Goal: Information Seeking & Learning: Learn about a topic

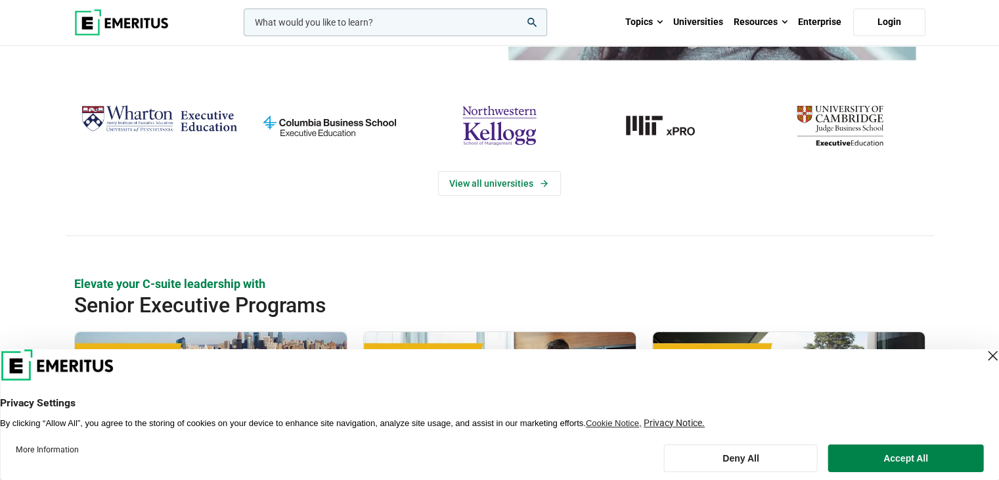
scroll to position [66, 0]
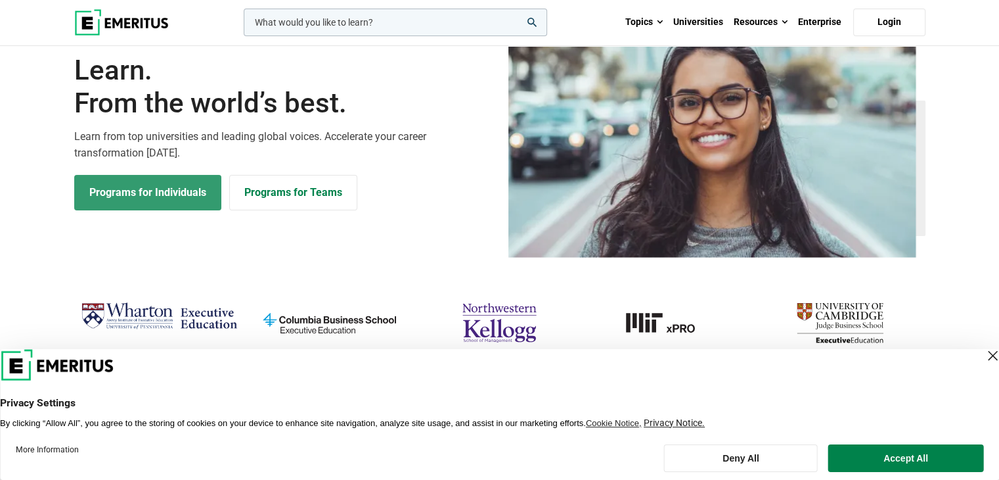
click at [184, 187] on link "Programs for Individuals" at bounding box center [147, 192] width 147 height 35
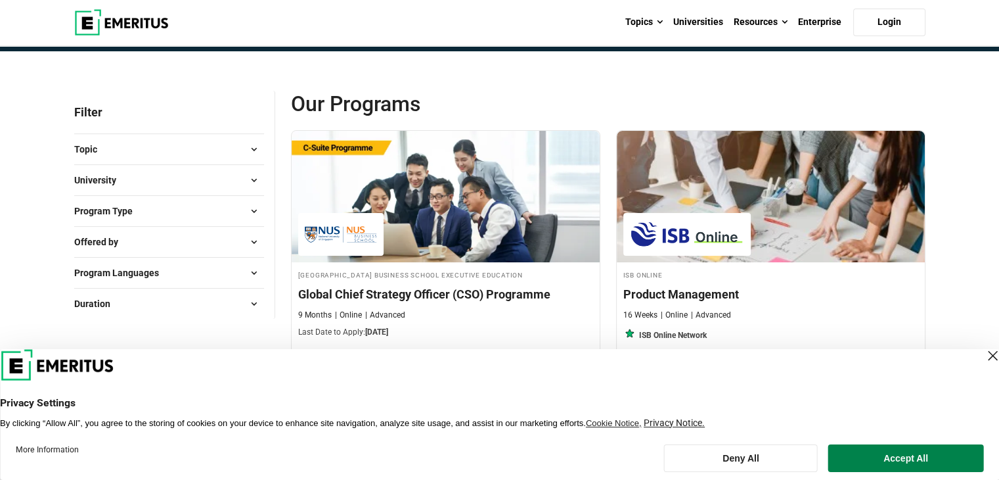
scroll to position [131, 0]
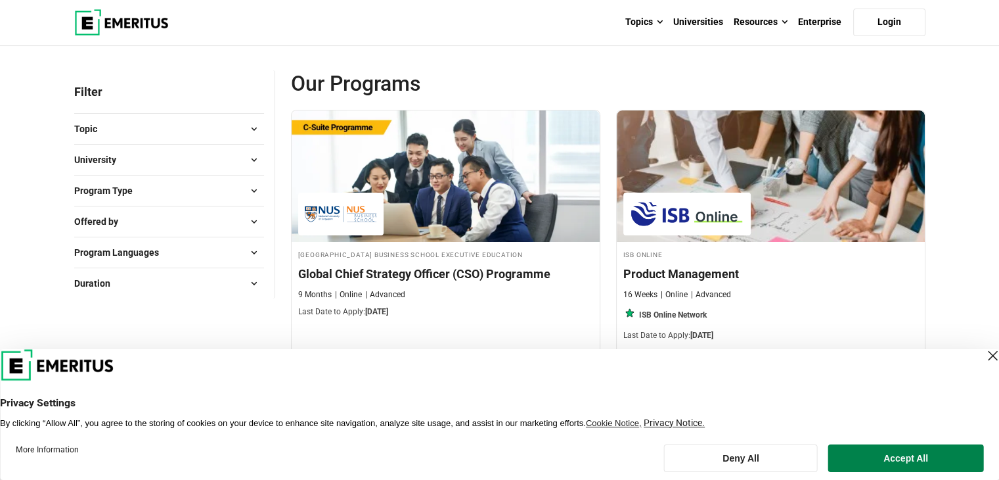
click at [983, 357] on div "Close Layer" at bounding box center [992, 355] width 18 height 18
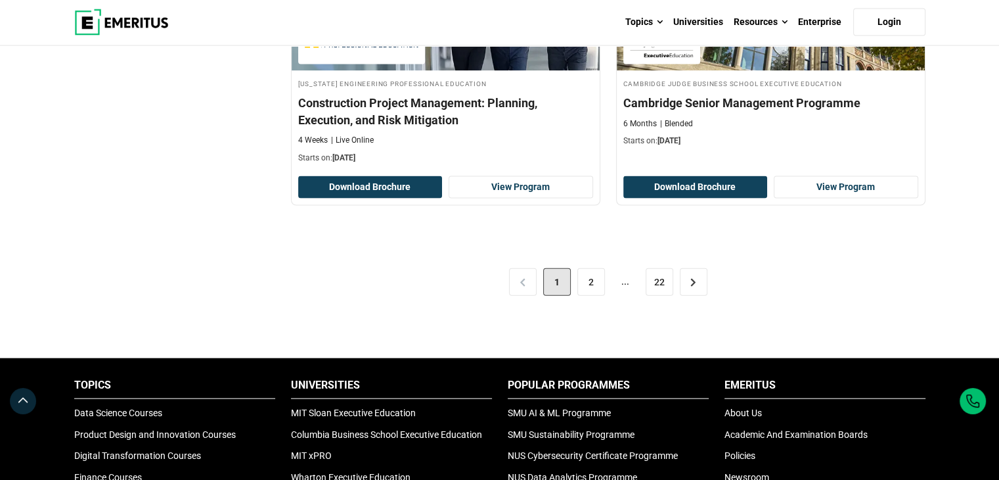
scroll to position [2824, 0]
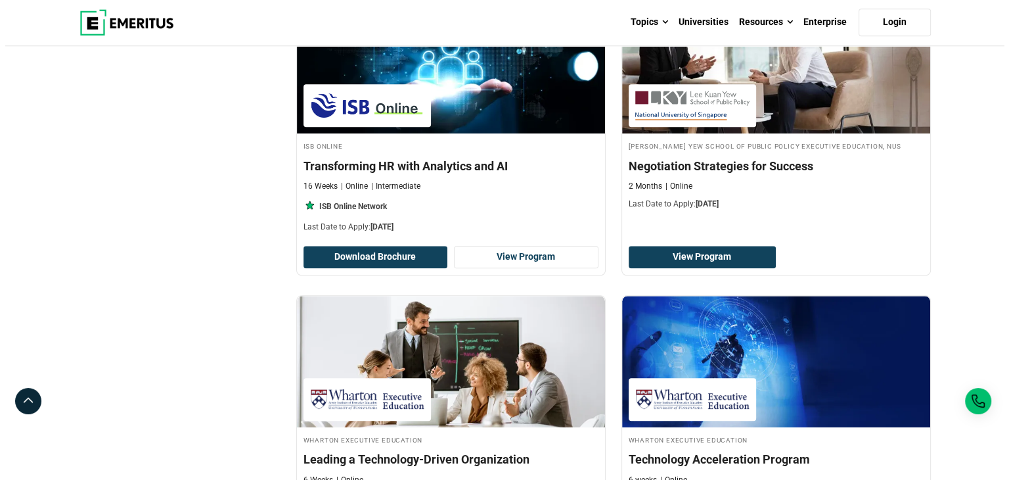
scroll to position [0, 0]
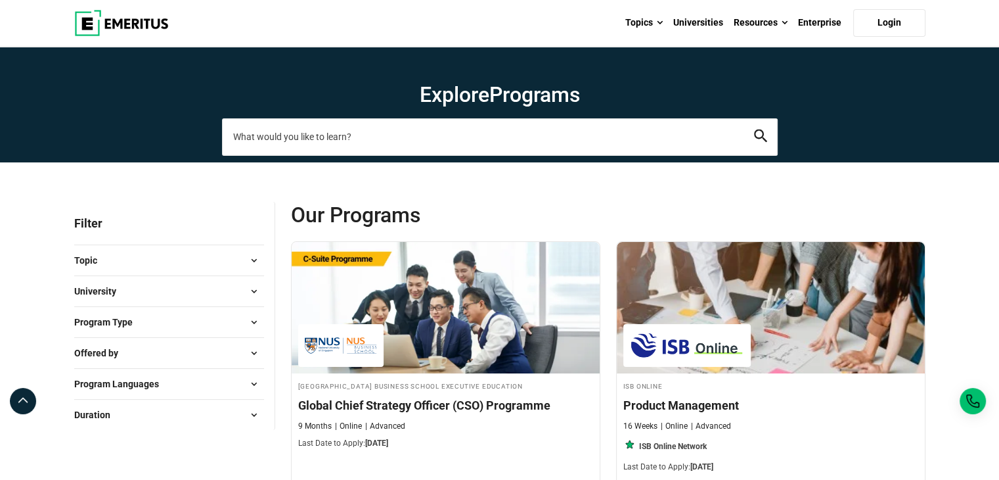
click at [387, 143] on input "search-page" at bounding box center [500, 136] width 556 height 37
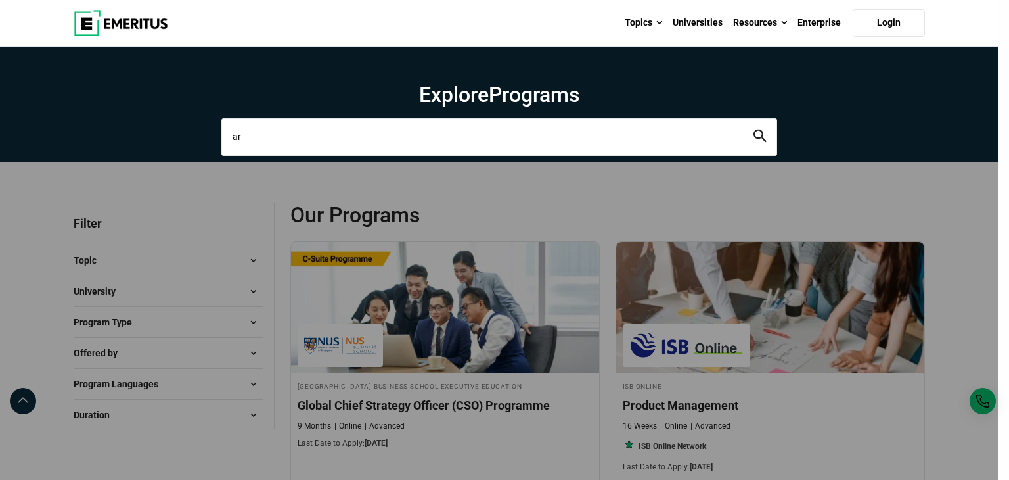
type input "a"
type input "artificial intelligence"
click at [753, 129] on button "search" at bounding box center [759, 136] width 13 height 15
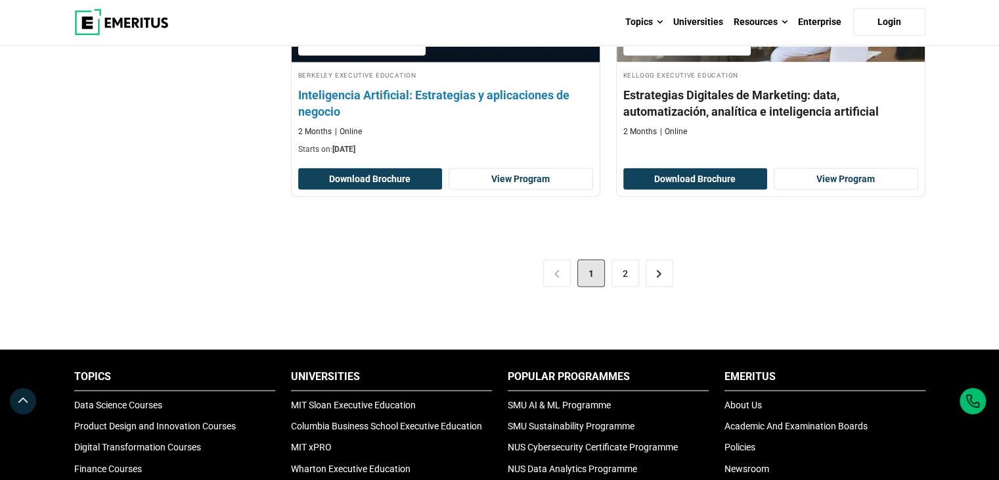
scroll to position [2824, 0]
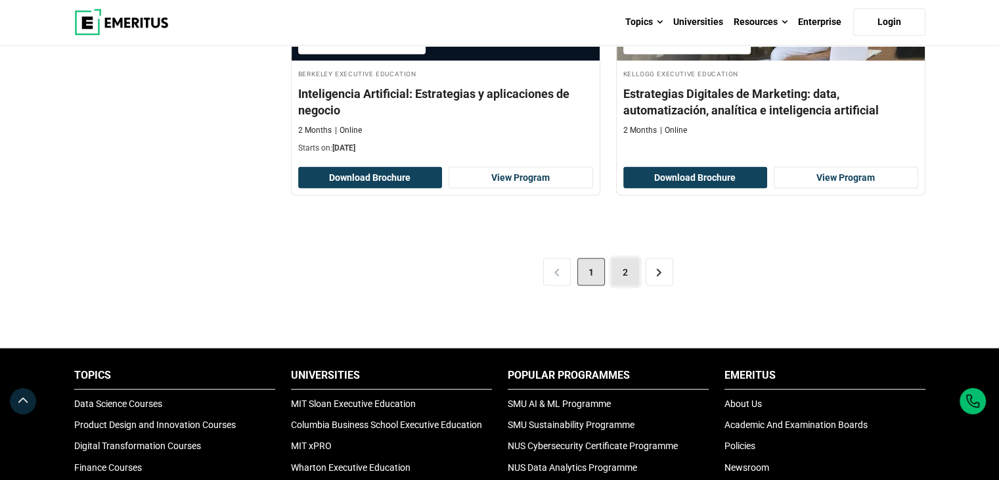
click at [621, 263] on link "2" at bounding box center [626, 272] width 28 height 28
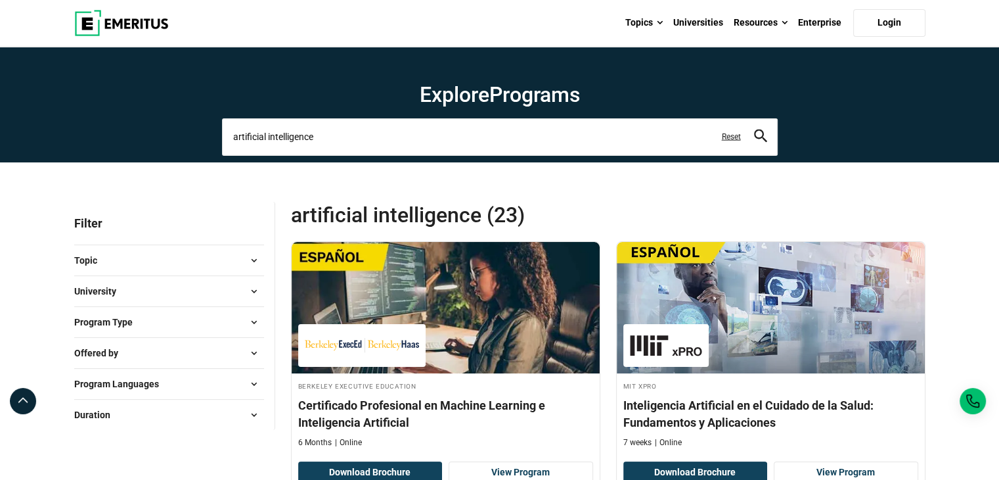
drag, startPoint x: 372, startPoint y: 149, endPoint x: 0, endPoint y: 111, distance: 374.4
click at [19, 112] on section "Explore Programs artificial intelligence artificial intelligence artificial int…" at bounding box center [499, 105] width 999 height 116
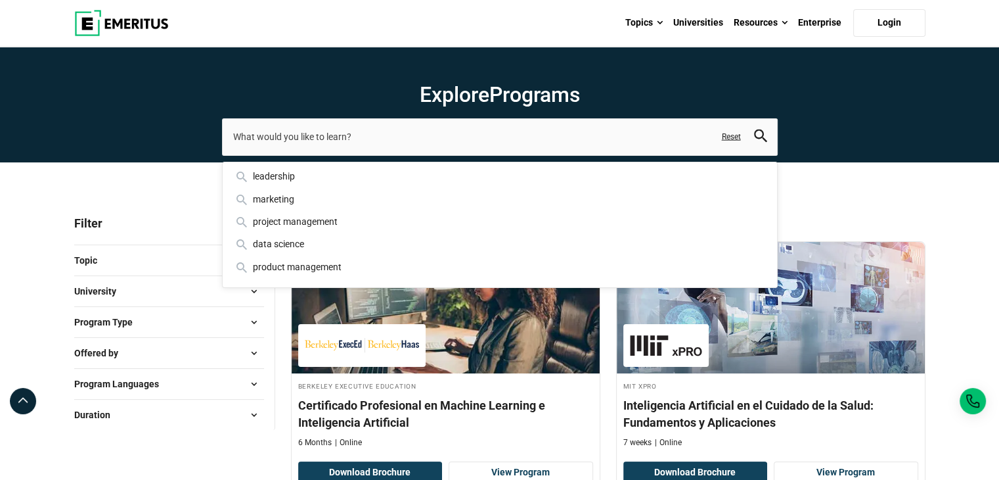
click at [491, 86] on span "Programs" at bounding box center [534, 94] width 91 height 25
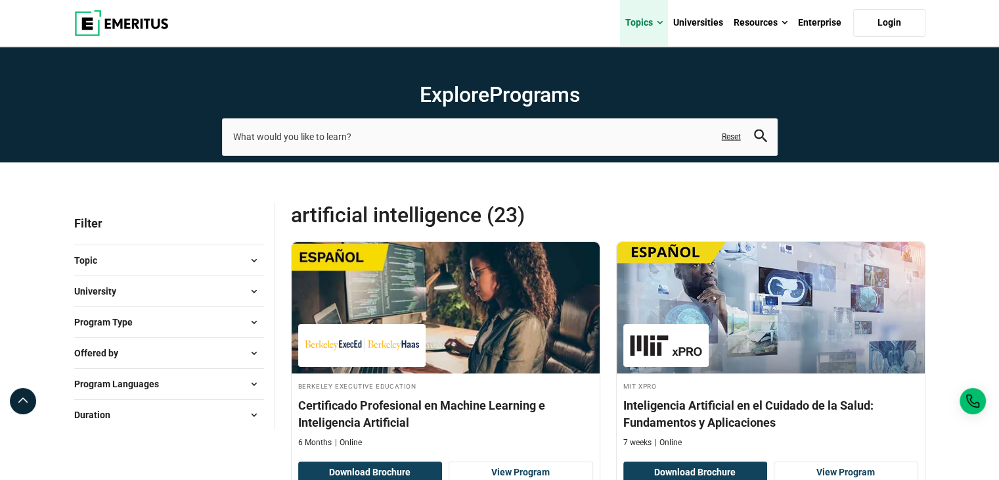
click at [645, 22] on link "Topics" at bounding box center [644, 23] width 48 height 46
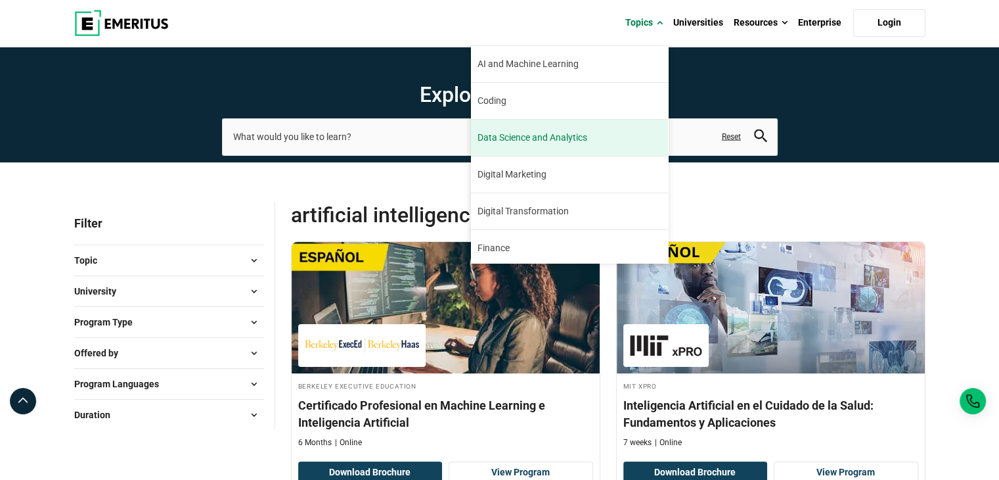
click at [575, 129] on link "Data Science and Analytics" at bounding box center [569, 138] width 197 height 36
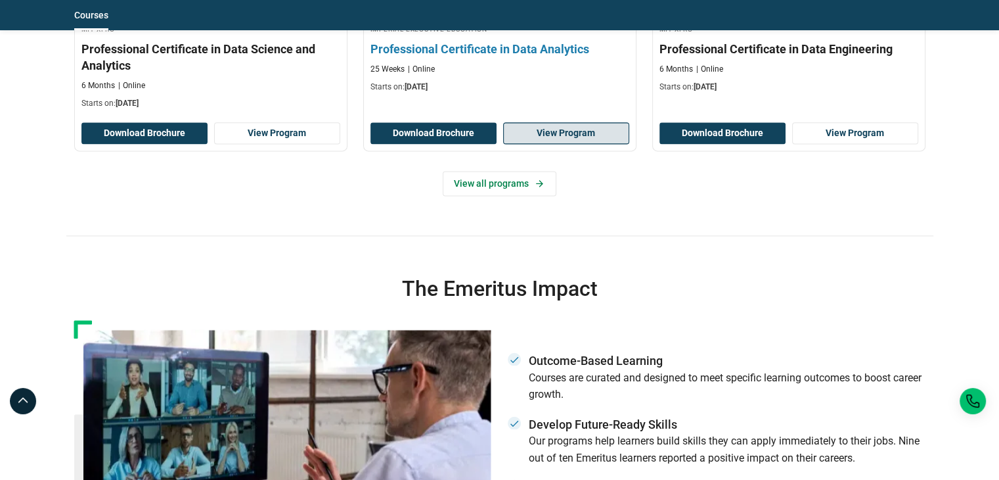
scroll to position [1708, 0]
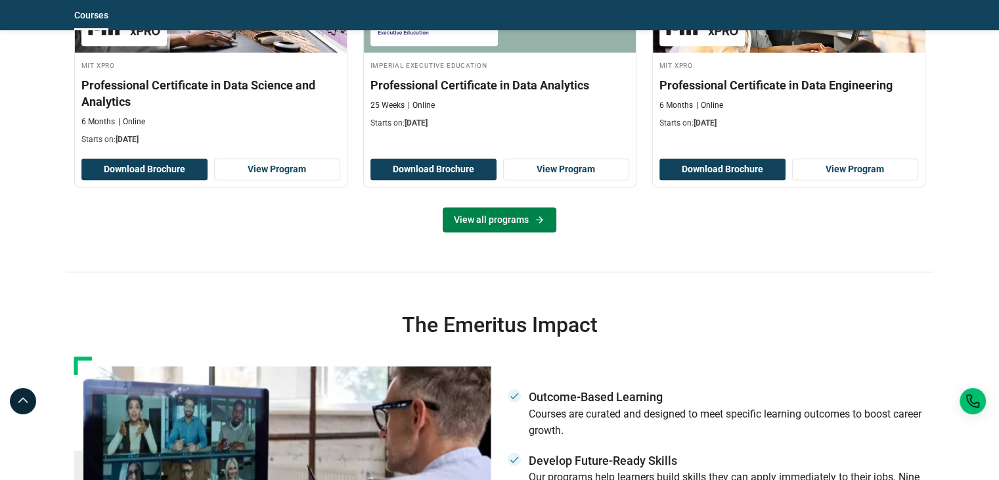
click at [515, 212] on link "View all programs" at bounding box center [500, 219] width 114 height 25
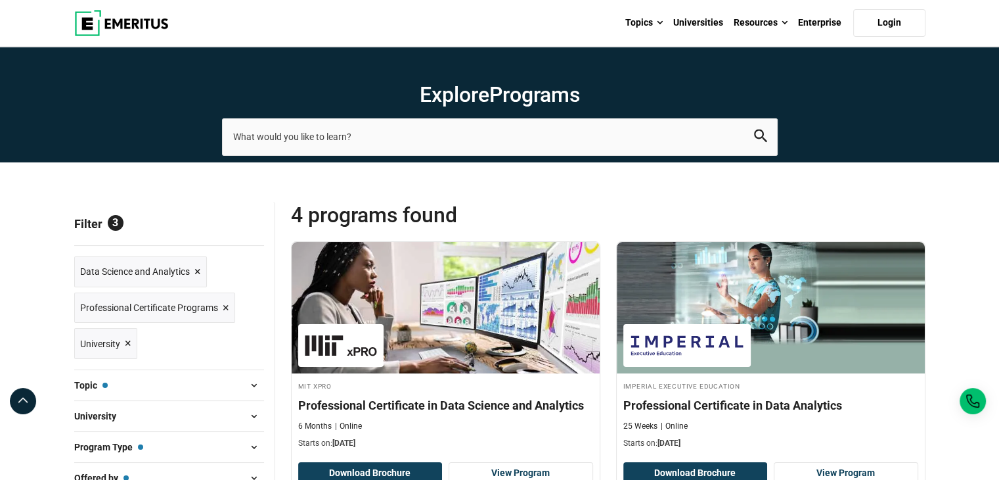
scroll to position [131, 0]
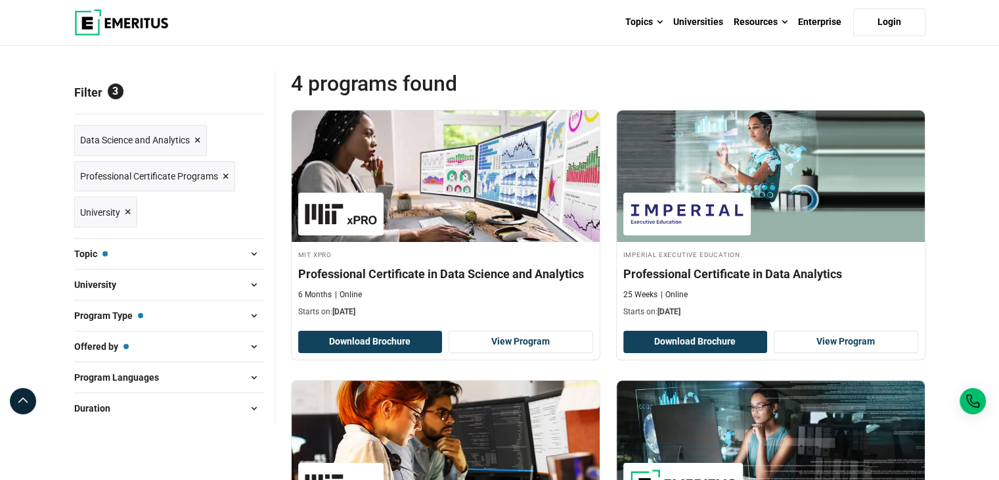
click at [158, 265] on div "Topic — Data Science and Analytics AI and Machine Learning ( 4 ) Business Manag…" at bounding box center [169, 253] width 190 height 31
click at [181, 254] on button "Topic — Data Science and Analytics" at bounding box center [169, 254] width 190 height 20
click at [259, 250] on span at bounding box center [254, 254] width 20 height 20
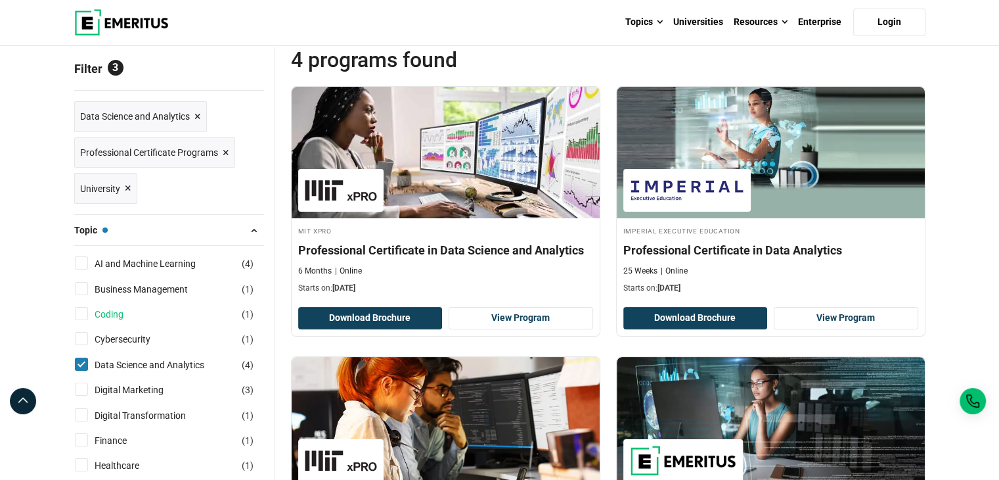
scroll to position [197, 0]
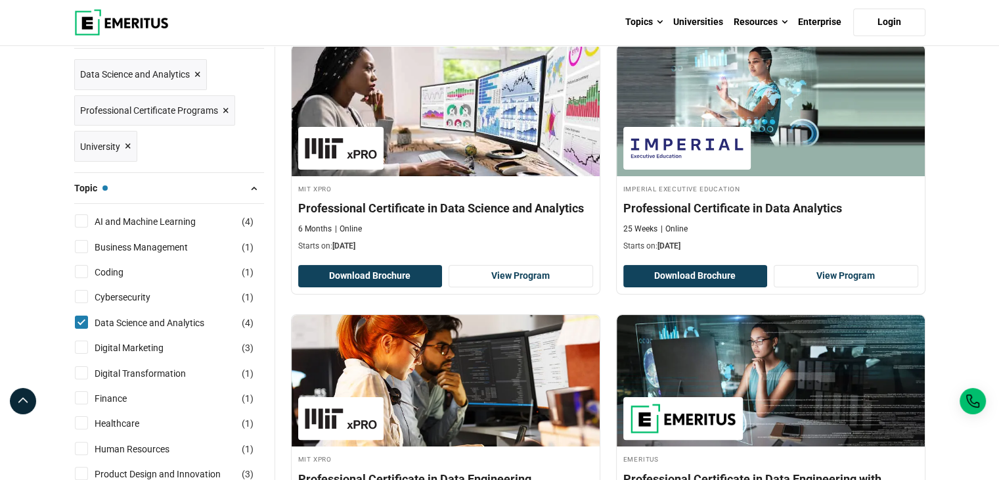
click at [86, 225] on input "AI and Machine Learning ( 4 )" at bounding box center [81, 220] width 13 height 13
checkbox input "true"
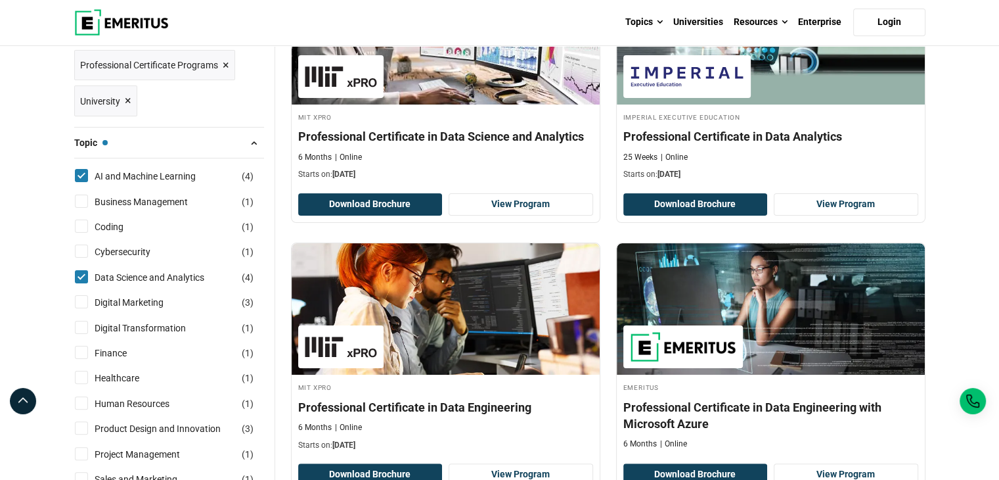
scroll to position [460, 0]
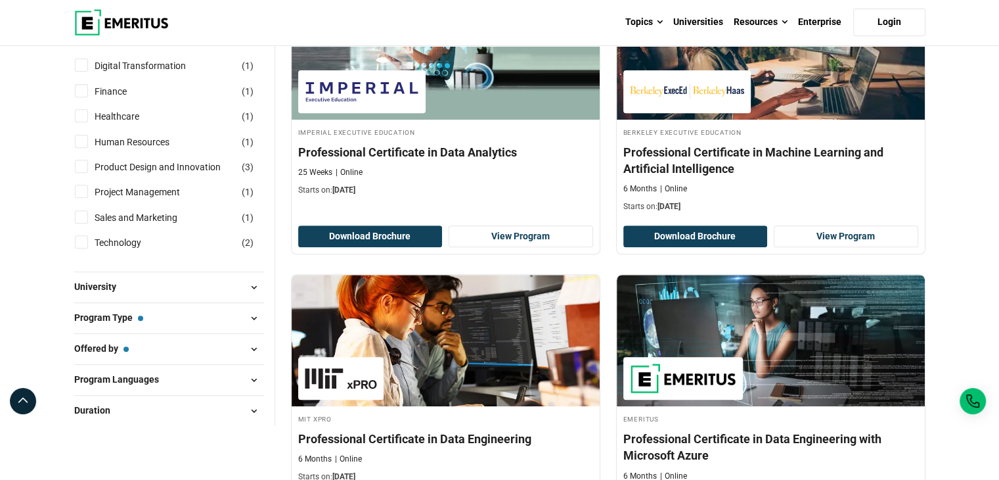
scroll to position [591, 0]
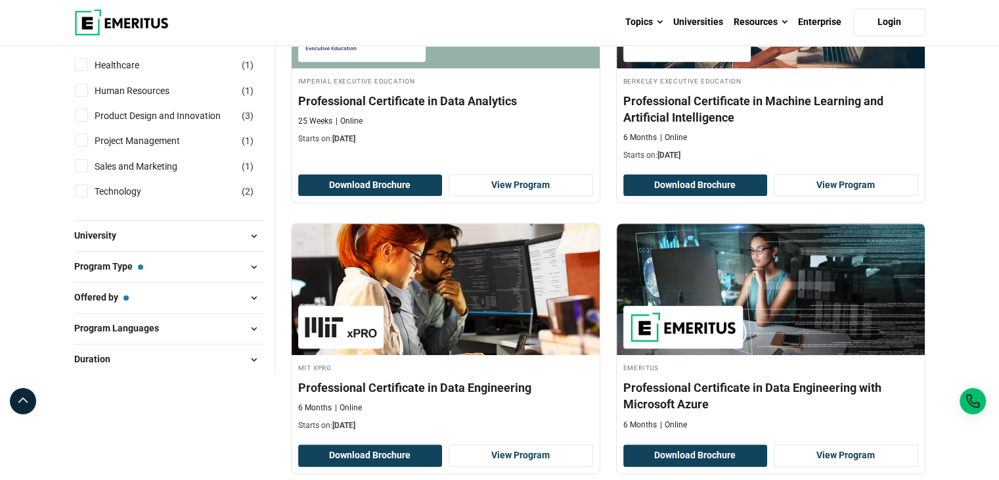
click at [254, 238] on span at bounding box center [254, 236] width 20 height 20
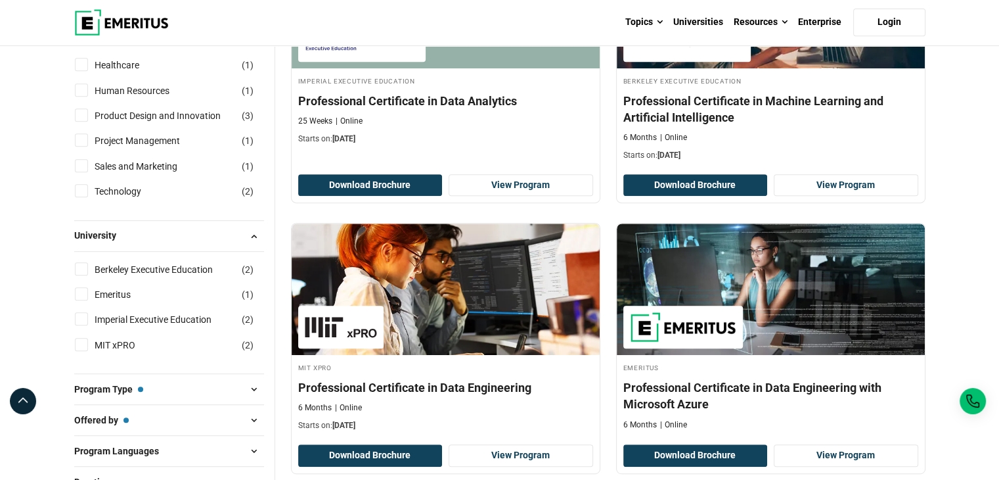
click at [83, 294] on input "Emeritus ( 1 )" at bounding box center [81, 293] width 13 height 13
checkbox input "true"
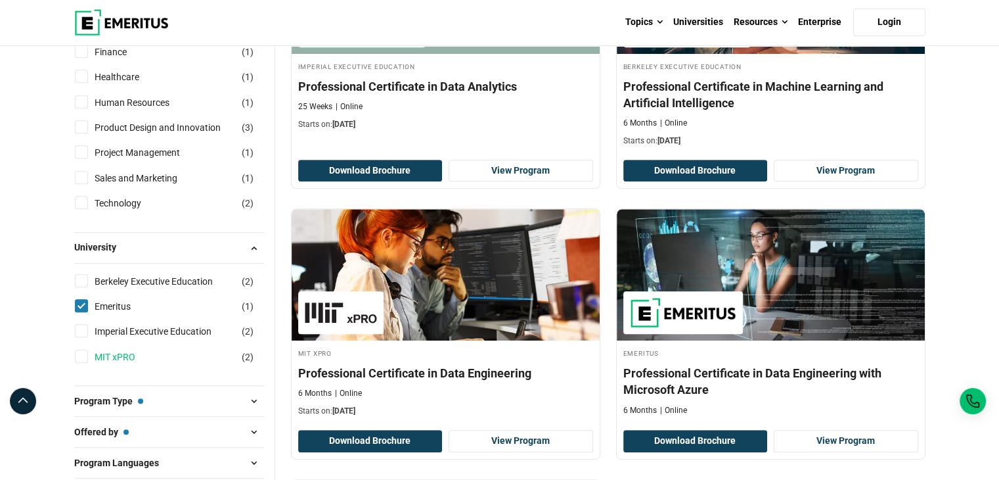
scroll to position [394, 0]
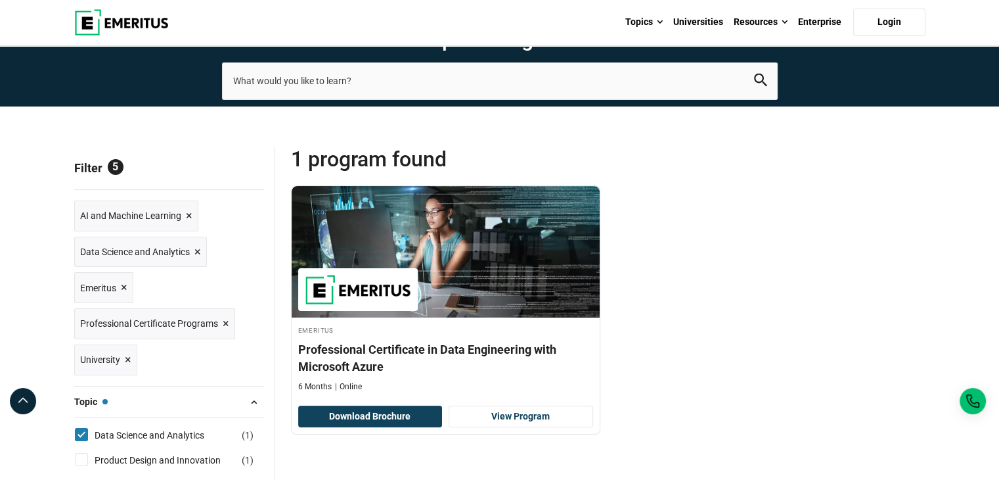
scroll to position [131, 0]
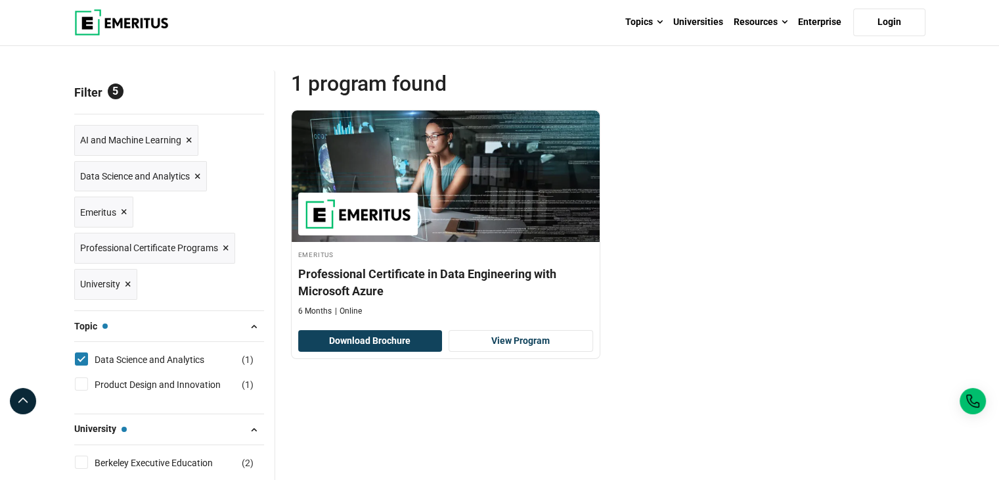
click at [83, 357] on input "Data Science and Analytics ( 1 )" at bounding box center [81, 358] width 13 height 13
checkbox input "false"
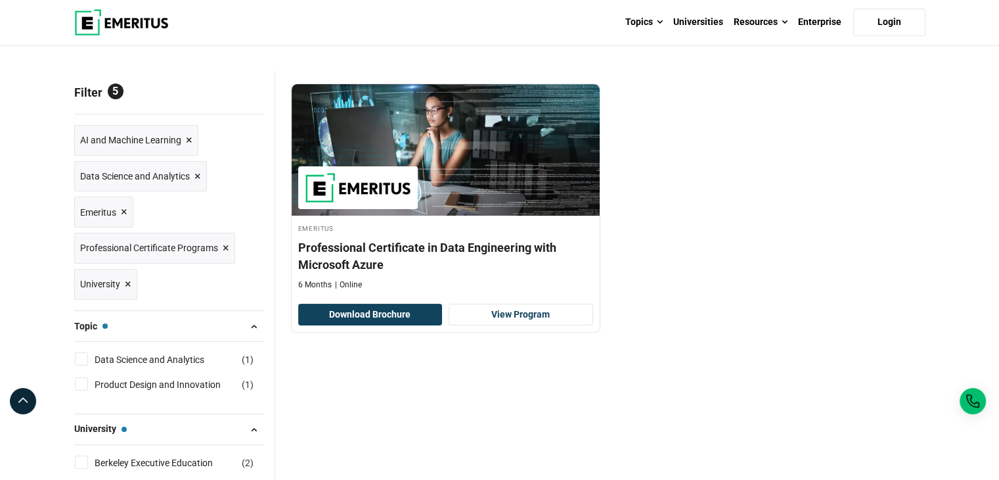
scroll to position [394, 0]
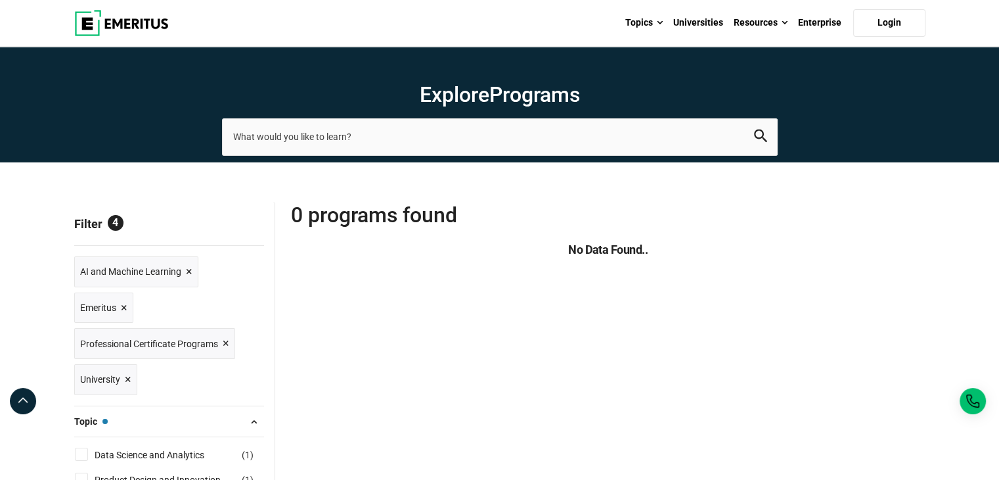
click at [161, 25] on img at bounding box center [121, 23] width 95 height 26
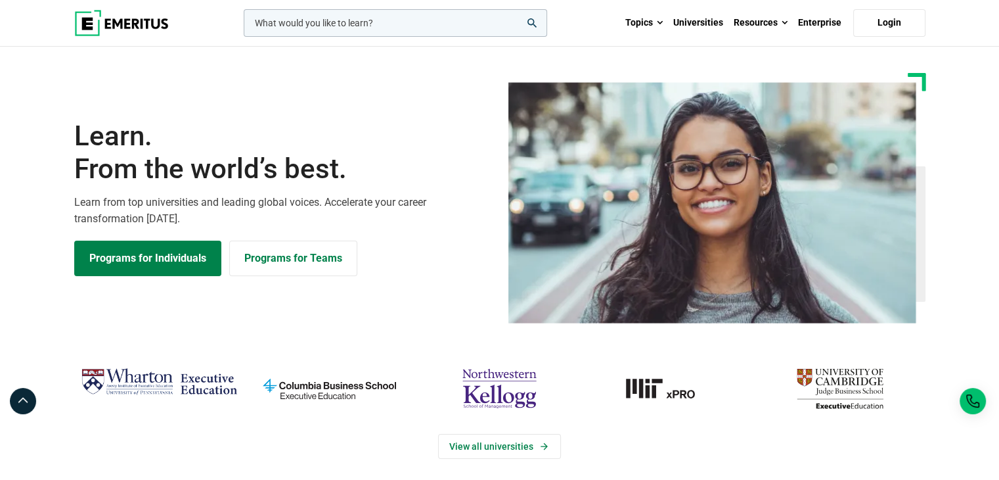
scroll to position [131, 0]
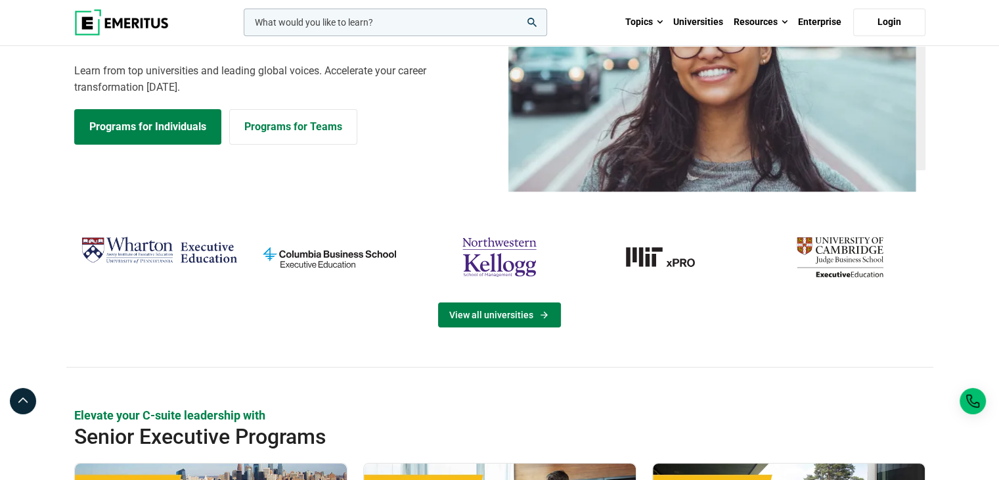
click at [512, 324] on link "View all universities" at bounding box center [499, 314] width 123 height 25
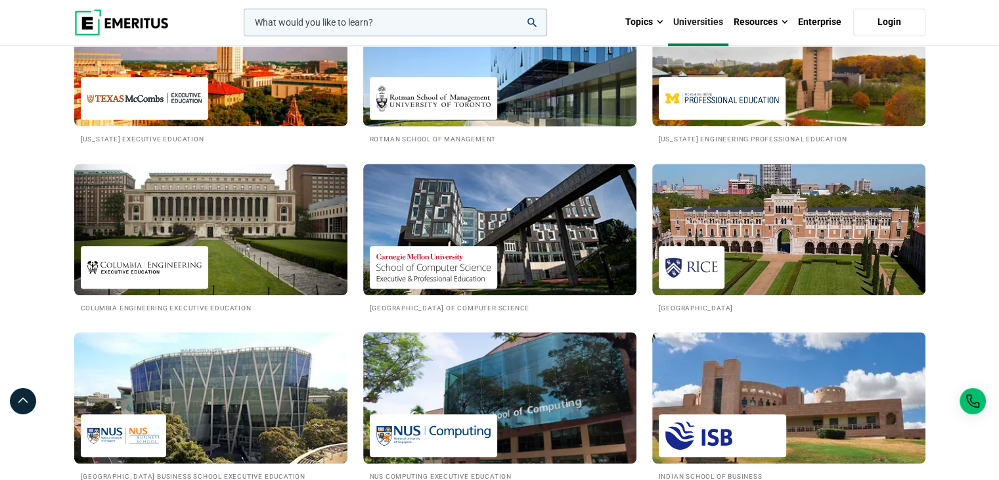
scroll to position [1182, 0]
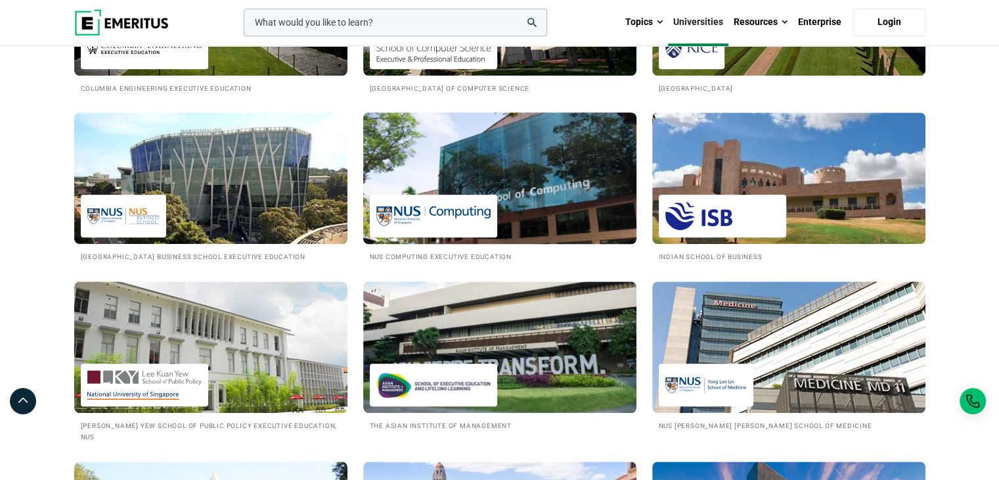
click at [453, 202] on img at bounding box center [433, 216] width 114 height 30
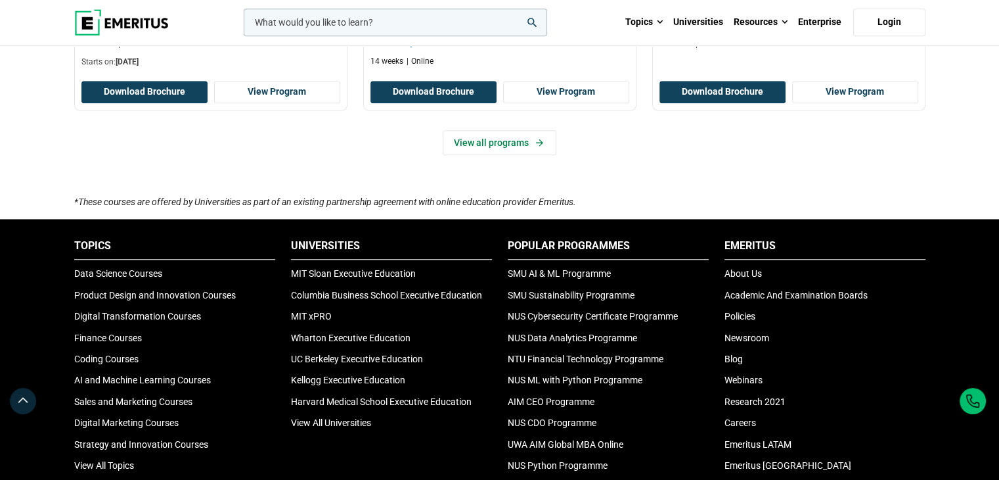
scroll to position [920, 0]
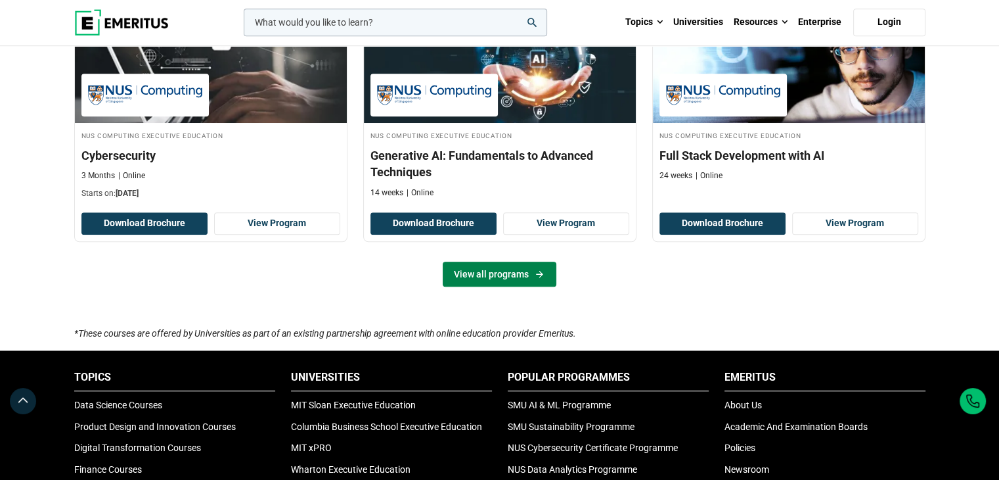
click at [473, 276] on link "View all programs" at bounding box center [500, 273] width 114 height 25
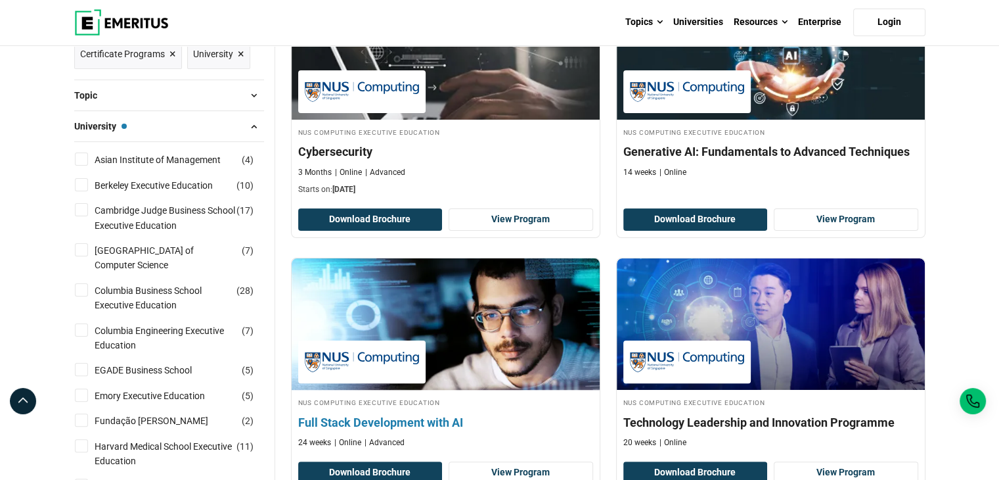
scroll to position [197, 0]
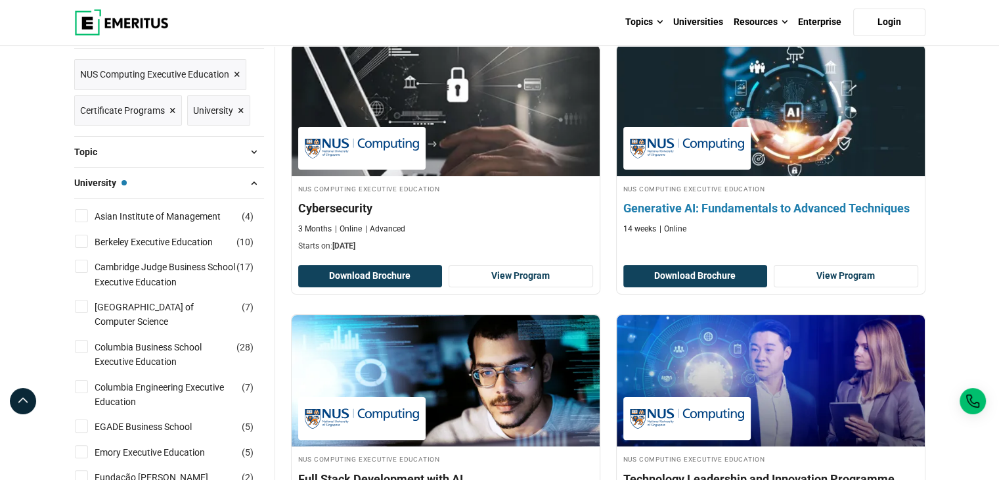
click at [689, 207] on h4 "Generative AI: Fundamentals to Advanced Techniques" at bounding box center [770, 208] width 295 height 16
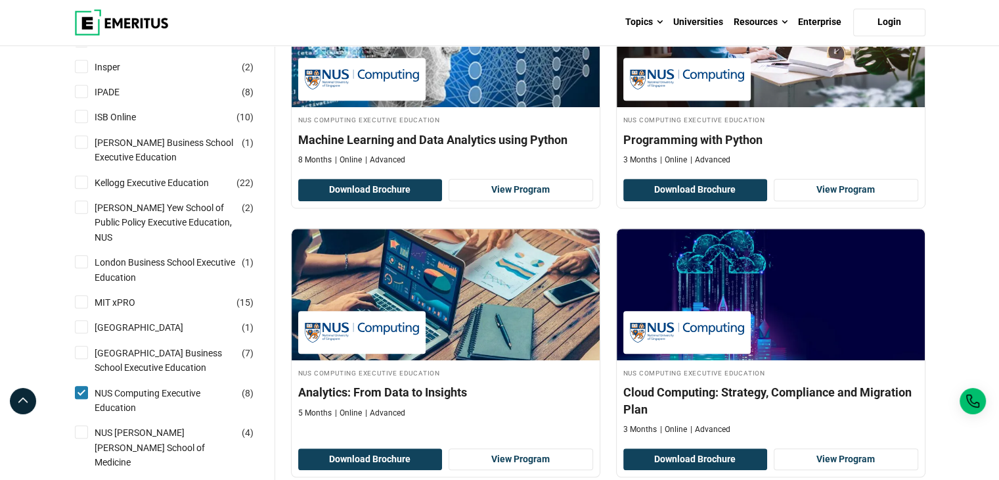
scroll to position [985, 0]
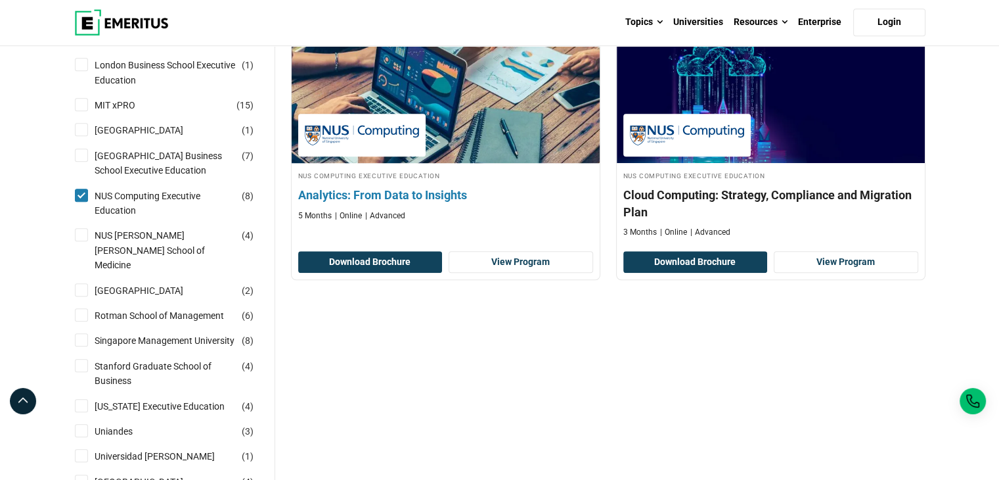
click at [366, 187] on h4 "Analytics: From Data to Insights" at bounding box center [445, 195] width 295 height 16
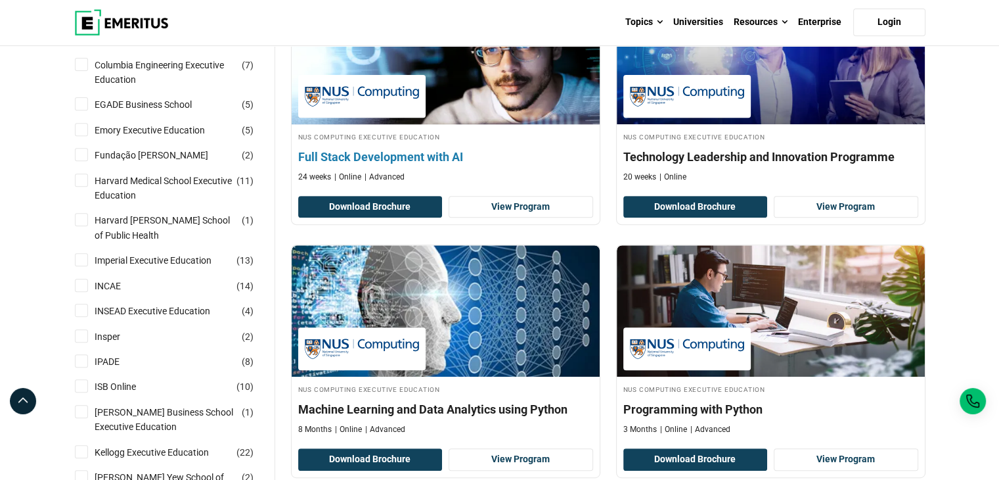
scroll to position [525, 0]
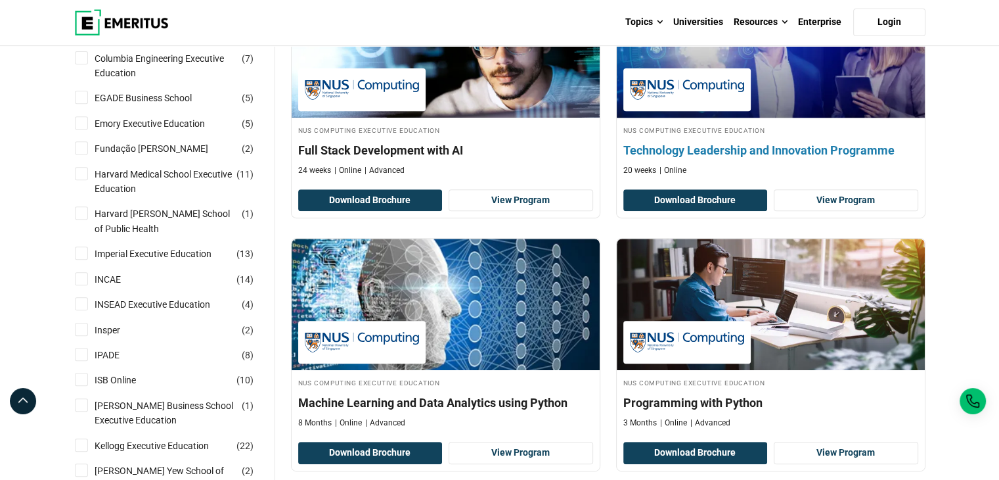
click at [753, 153] on h4 "Technology Leadership and Innovation Programme" at bounding box center [770, 150] width 295 height 16
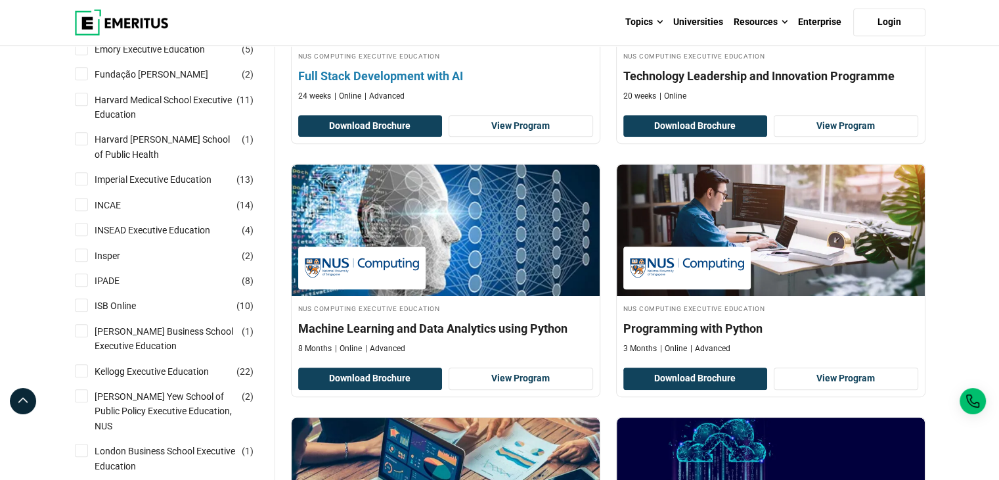
scroll to position [657, 0]
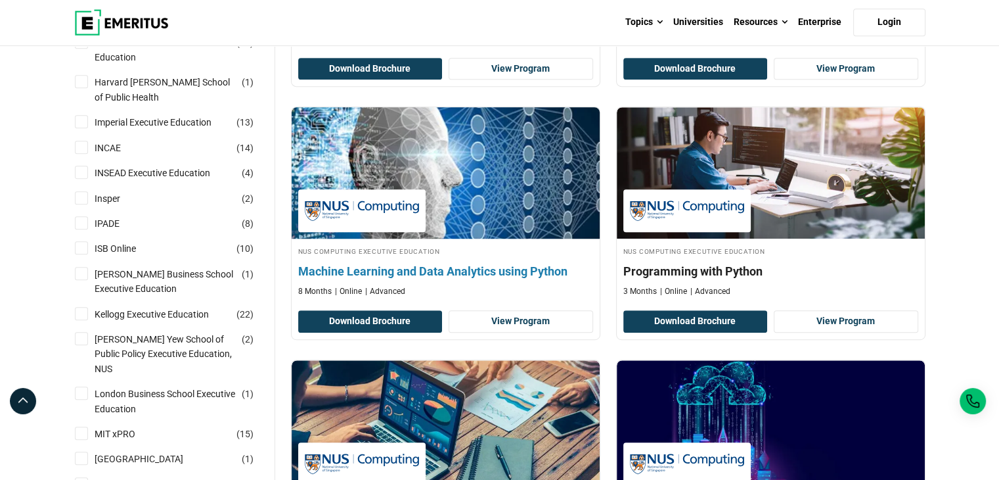
click at [531, 282] on div "NUS Computing Executive Education Machine Learning and Data Analytics using Pyt…" at bounding box center [446, 271] width 308 height 52
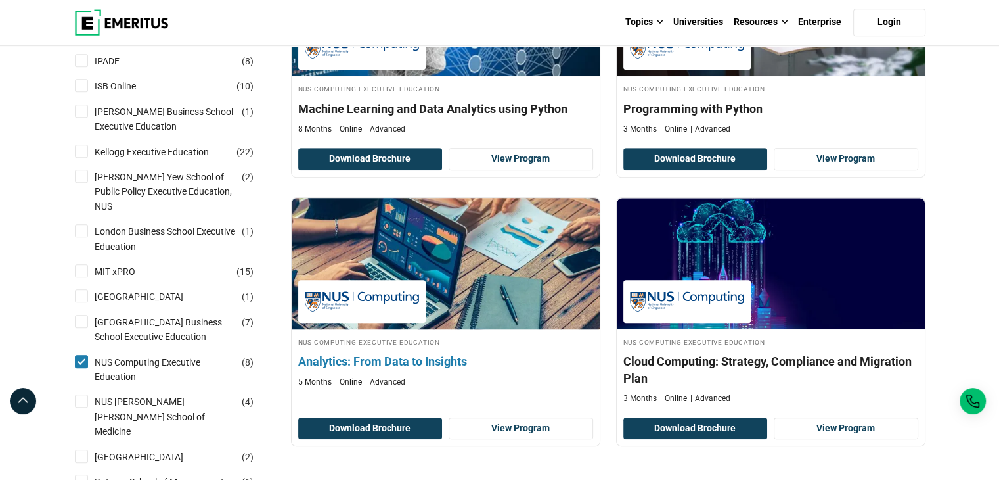
scroll to position [920, 0]
